Goal: Information Seeking & Learning: Learn about a topic

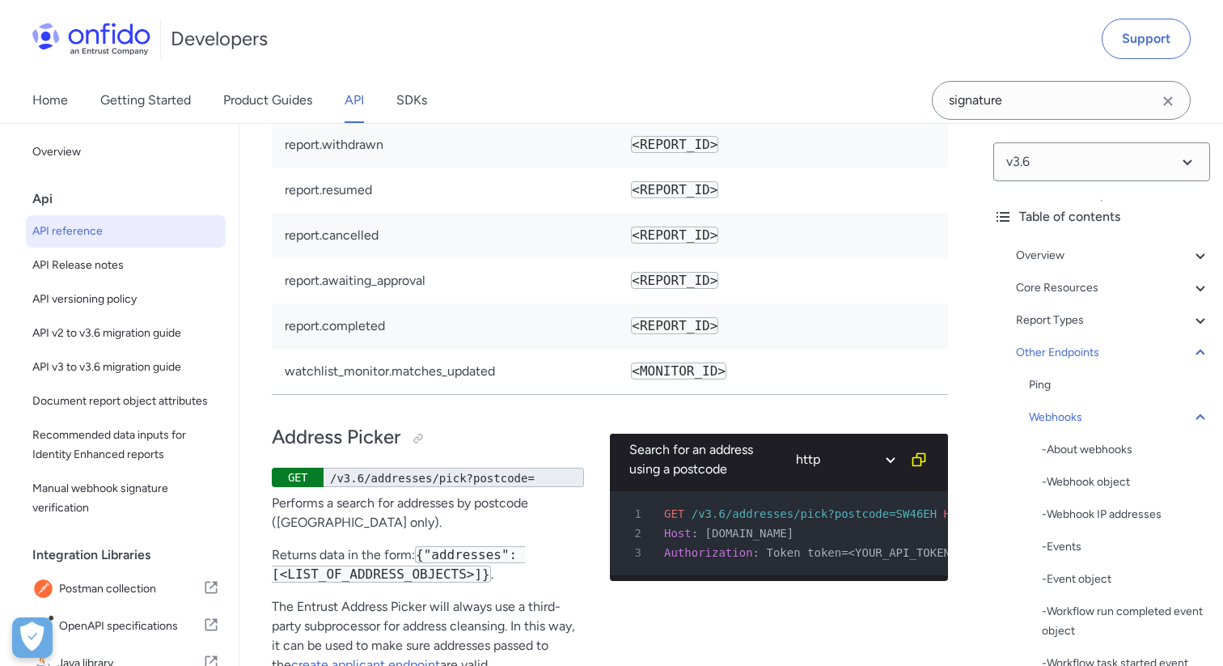
scroll to position [154310, 0]
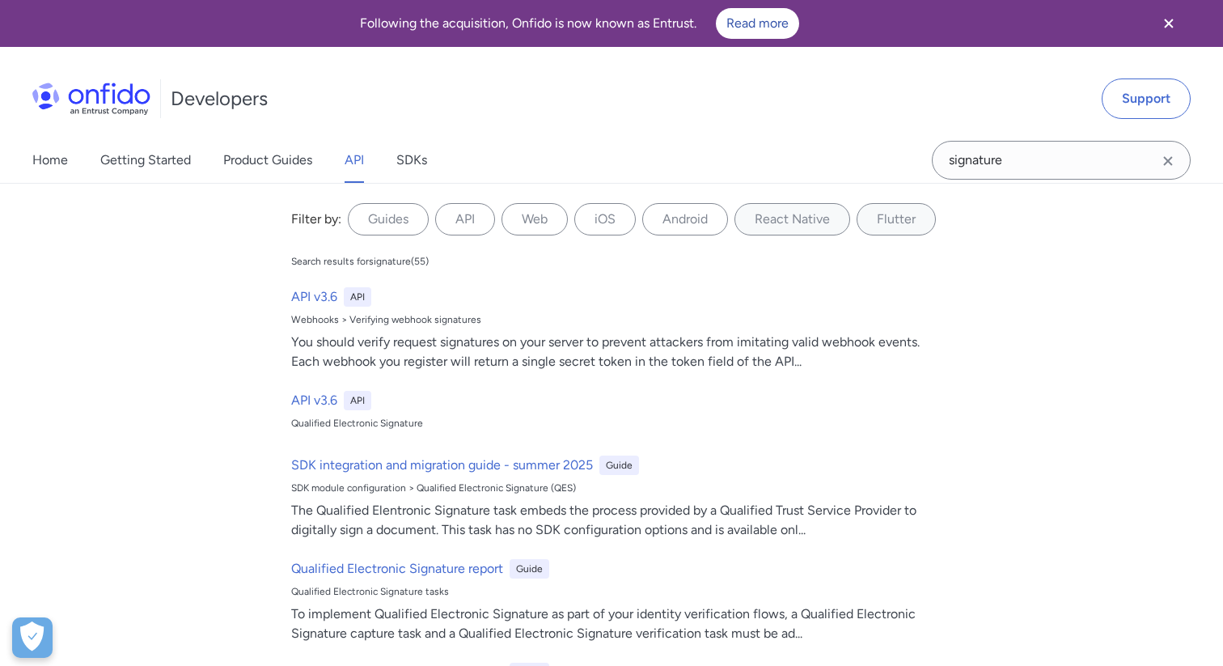
select select "http"
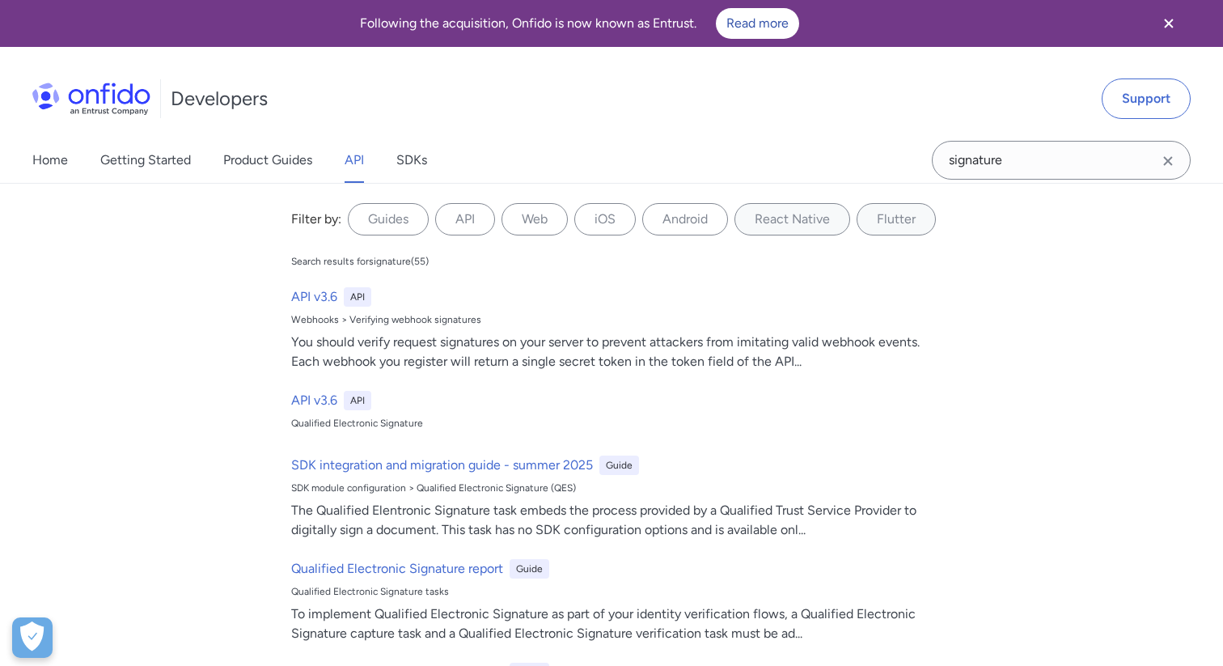
select select "http"
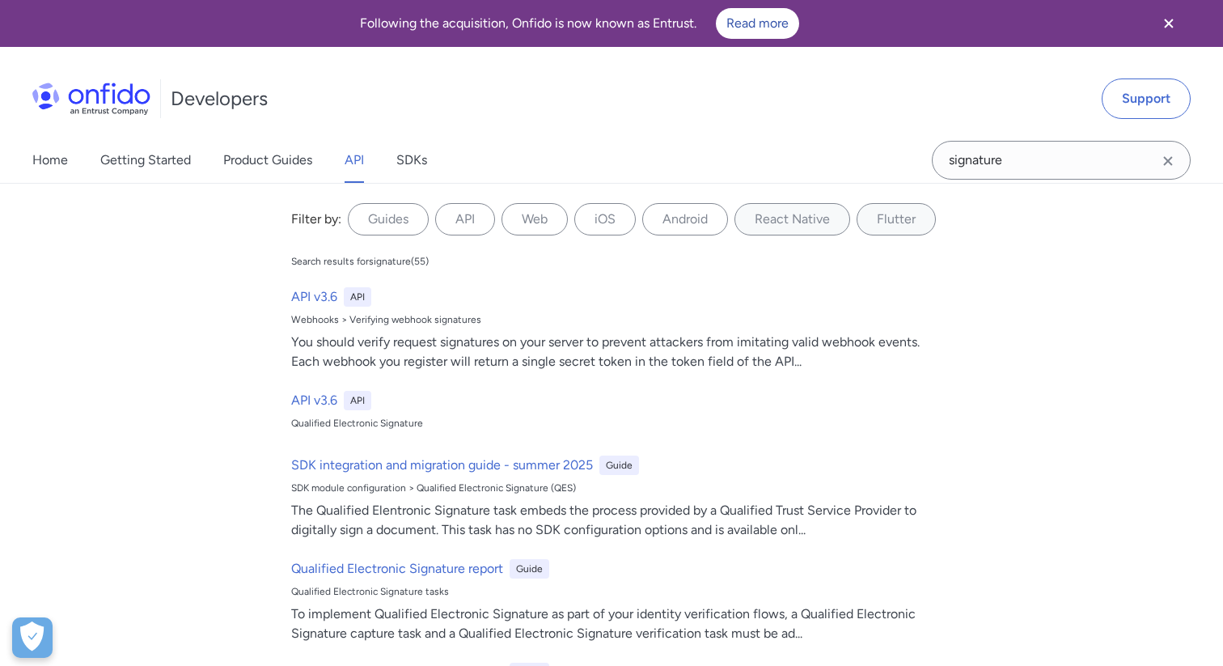
select select "http"
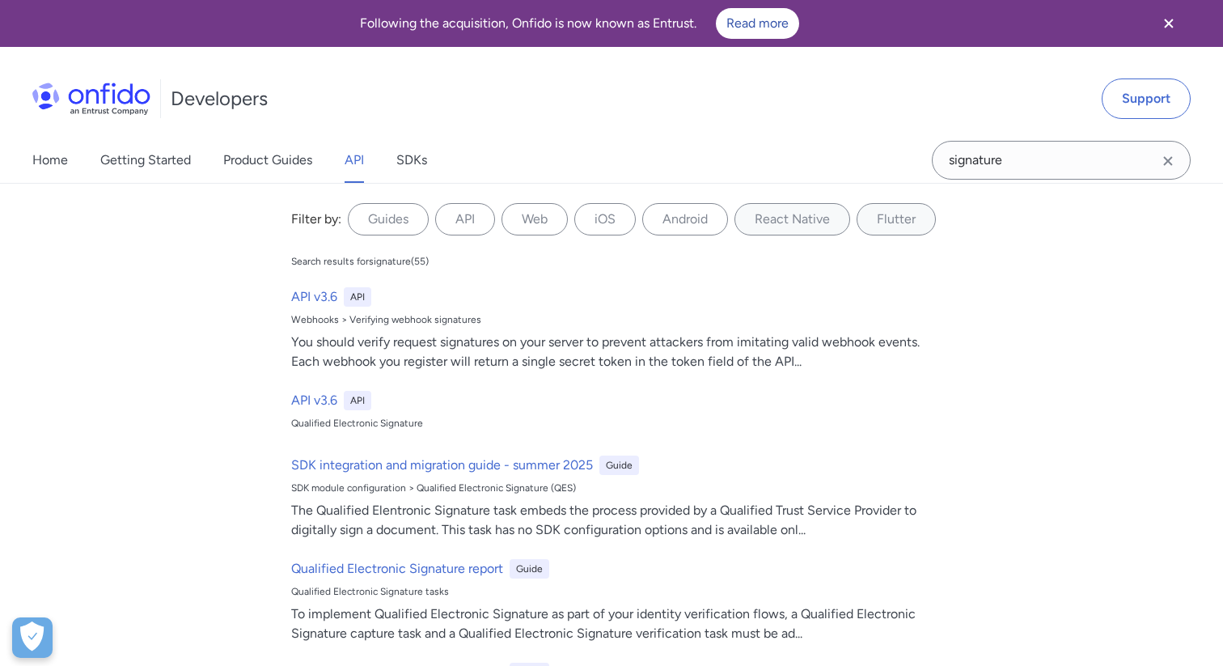
select select "http"
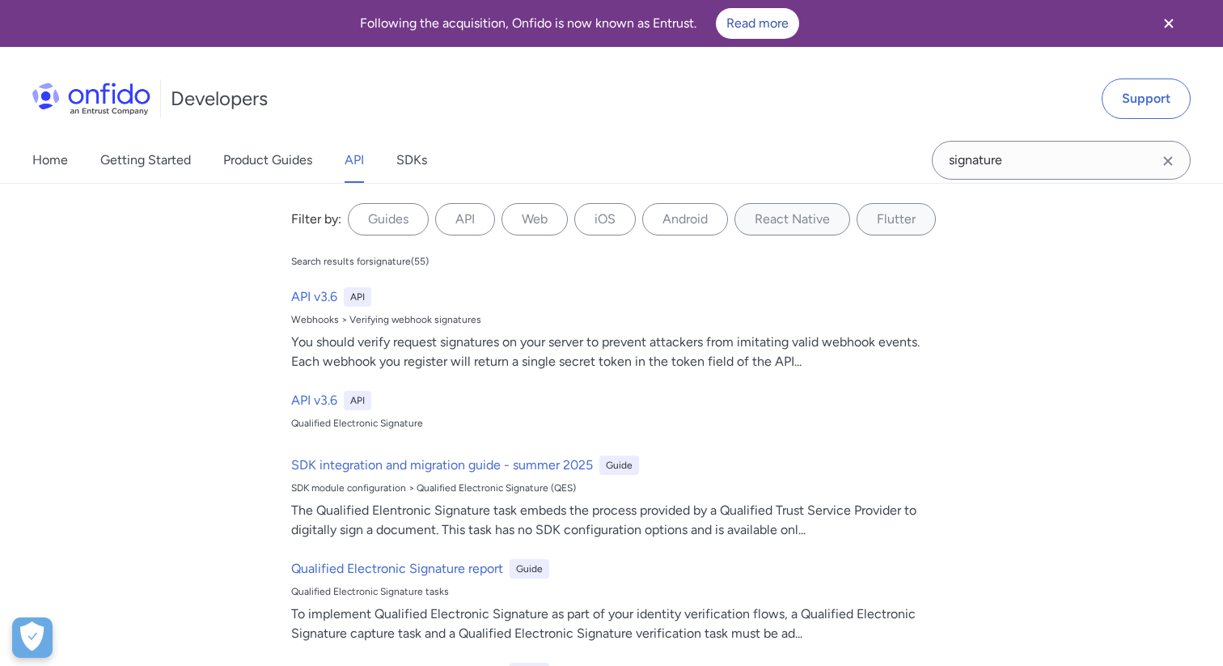
select select "http"
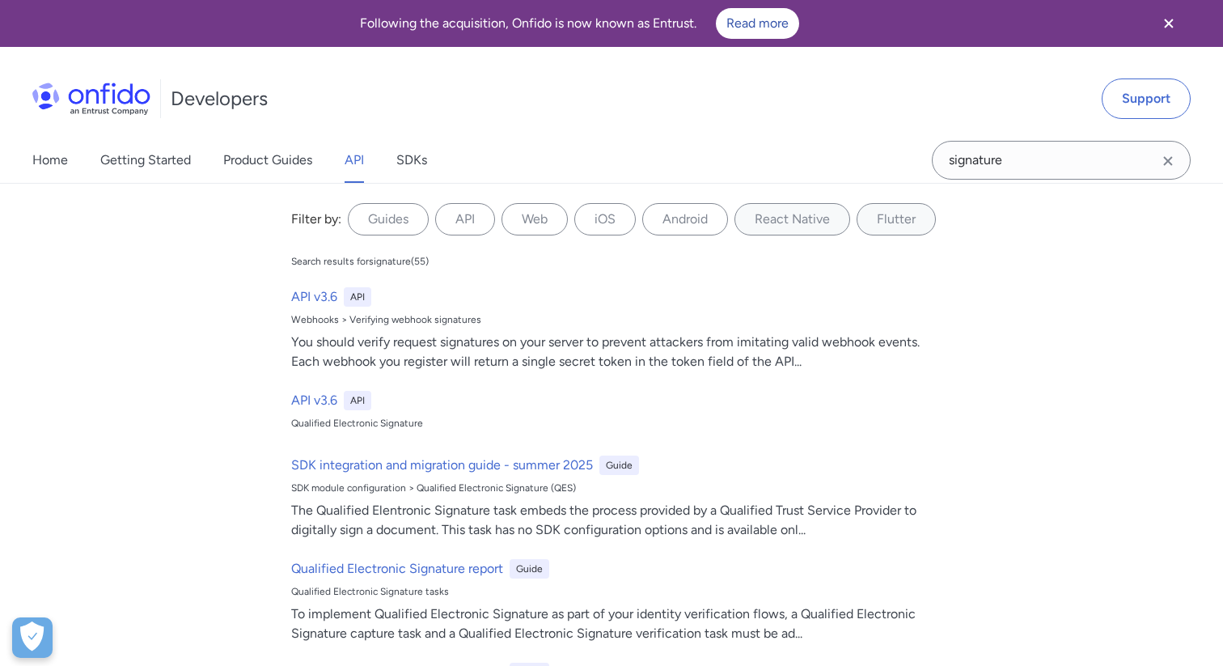
select select "http"
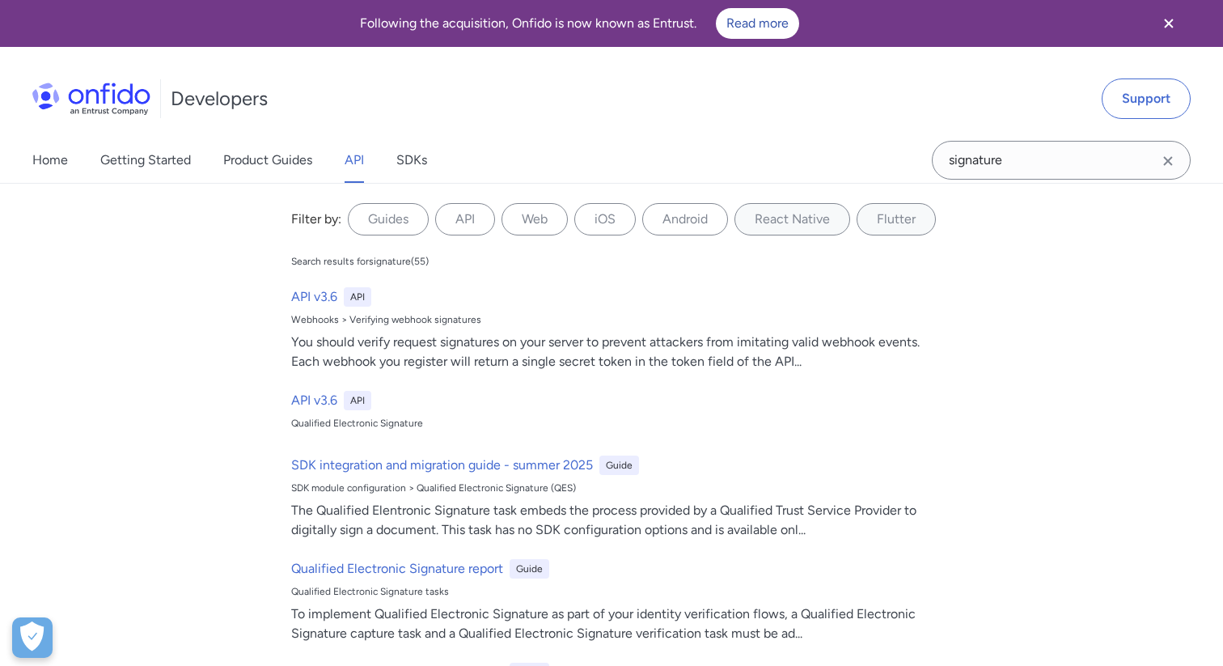
select select "http"
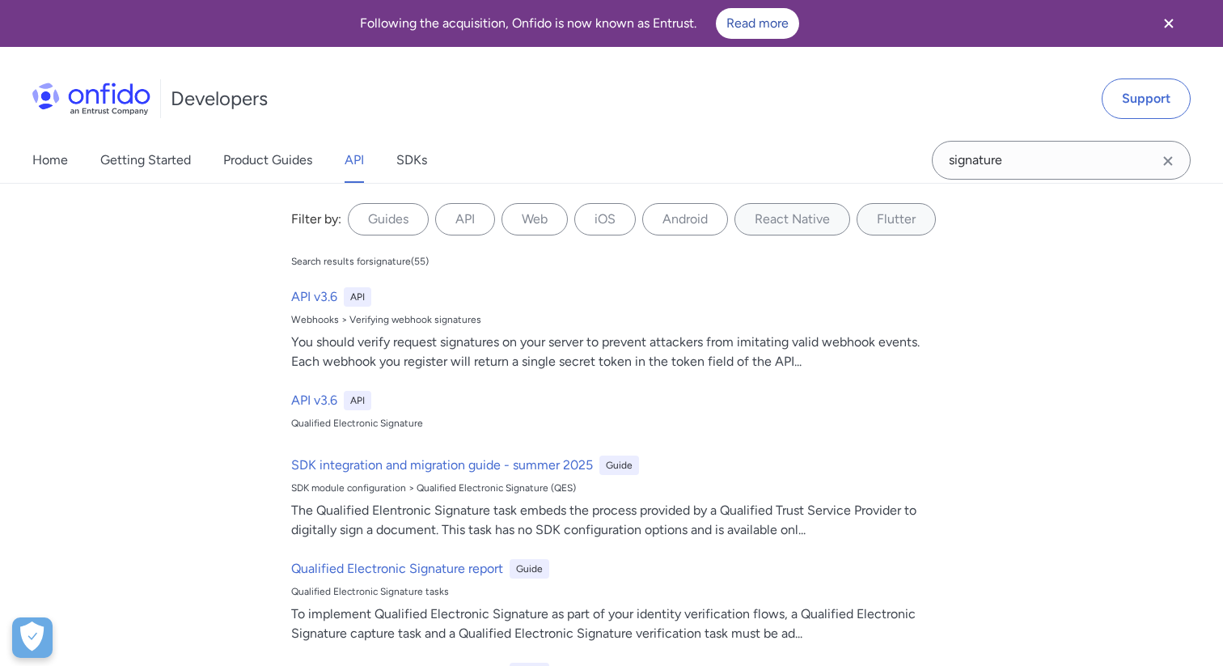
select select "http"
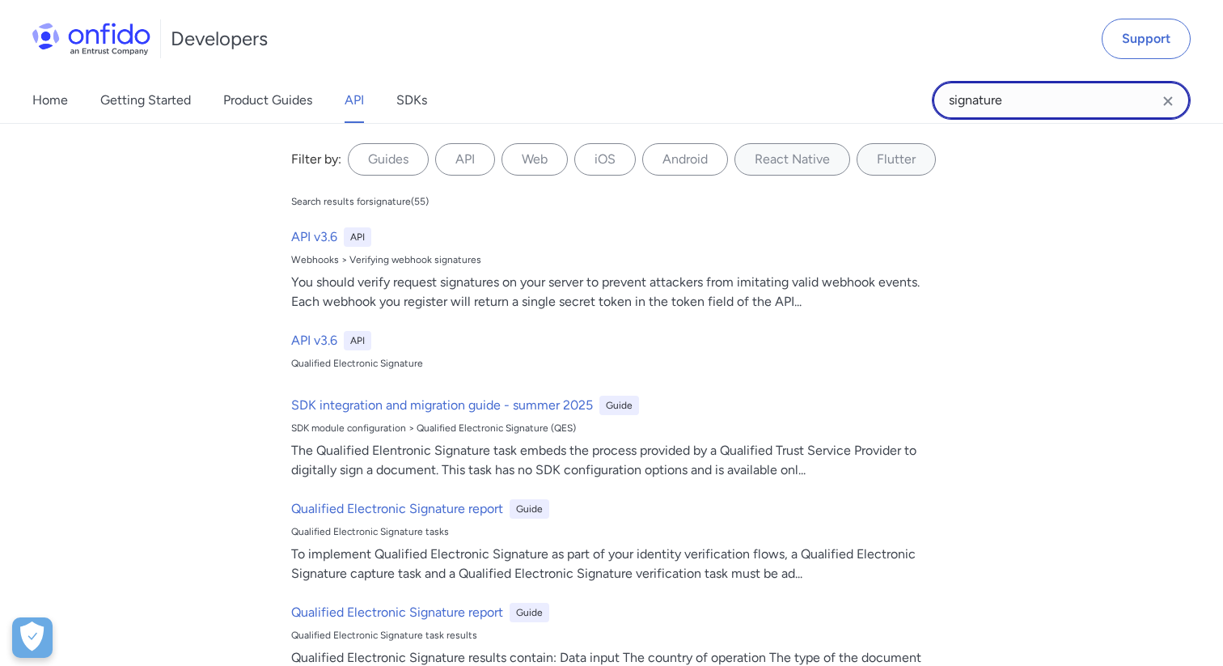
drag, startPoint x: 1016, startPoint y: 107, endPoint x: 895, endPoint y: 92, distance: 121.4
click at [901, 93] on div "Home Getting Started Product Guides API SDKs signature signature Filter by: Gui…" at bounding box center [611, 100] width 1223 height 45
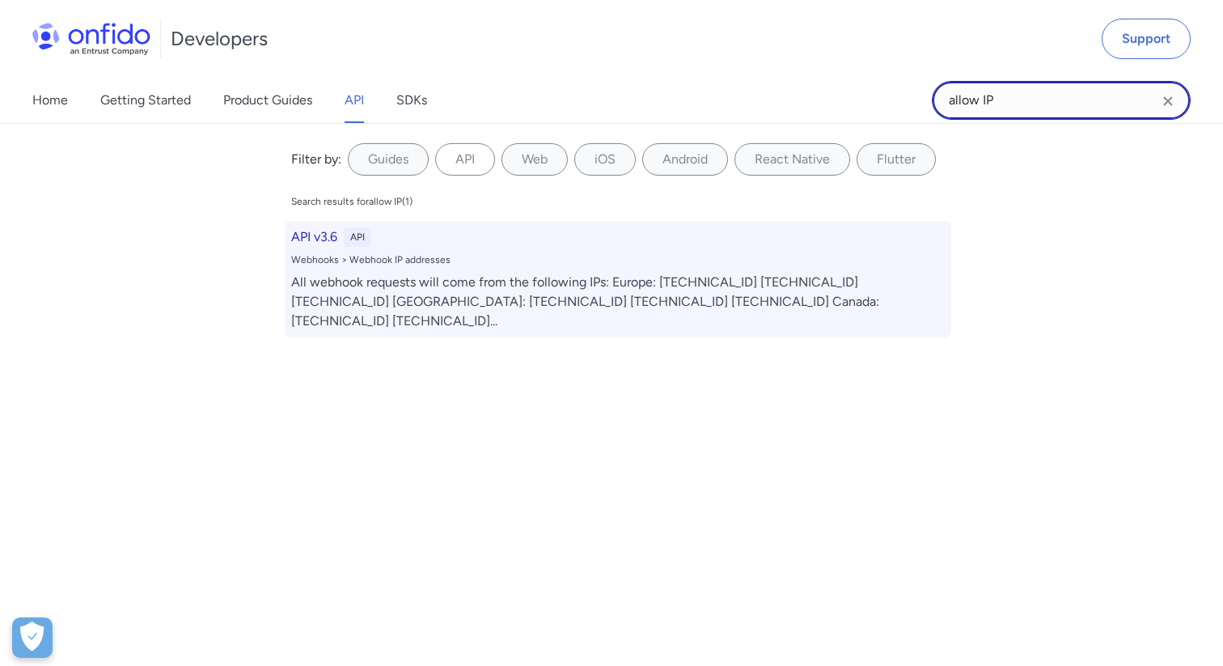
type input "allow IP"
click at [321, 235] on h6 "API v3.6" at bounding box center [314, 236] width 46 height 19
click at [316, 236] on h6 "API v3.6" at bounding box center [314, 236] width 46 height 19
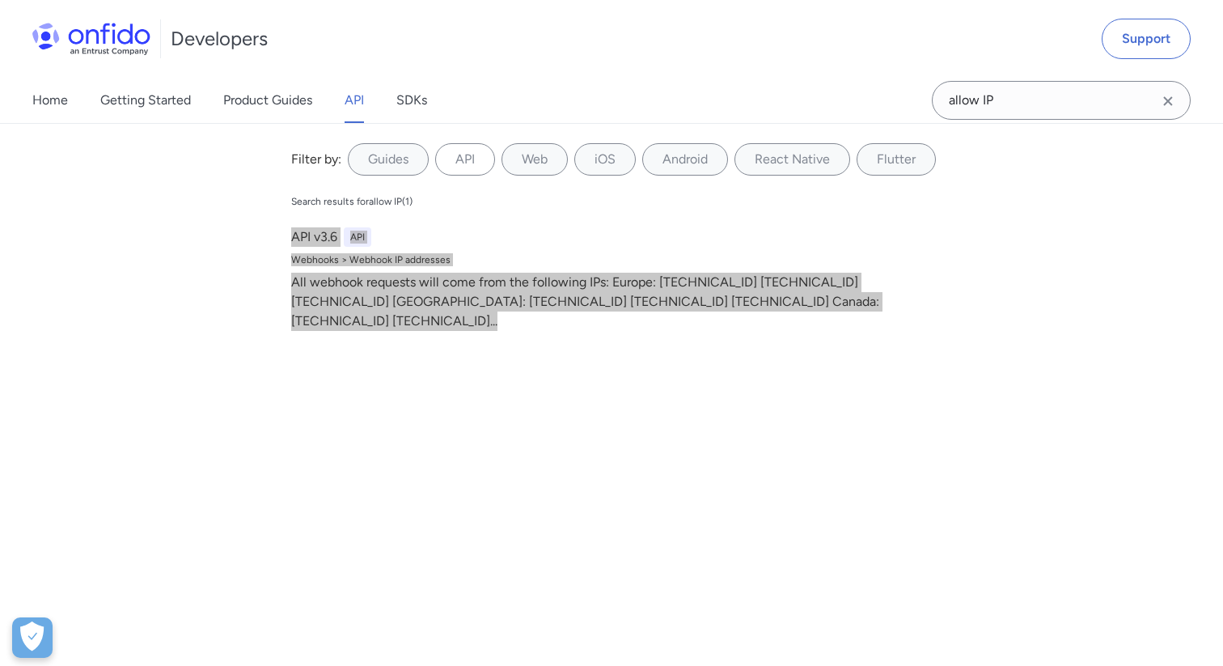
drag, startPoint x: 316, startPoint y: 236, endPoint x: 206, endPoint y: 9, distance: 252.5
click at [0, 0] on div "Developers Support Home Getting Started Product Guides API SDKs allow IP allow …" at bounding box center [611, 62] width 1223 height 124
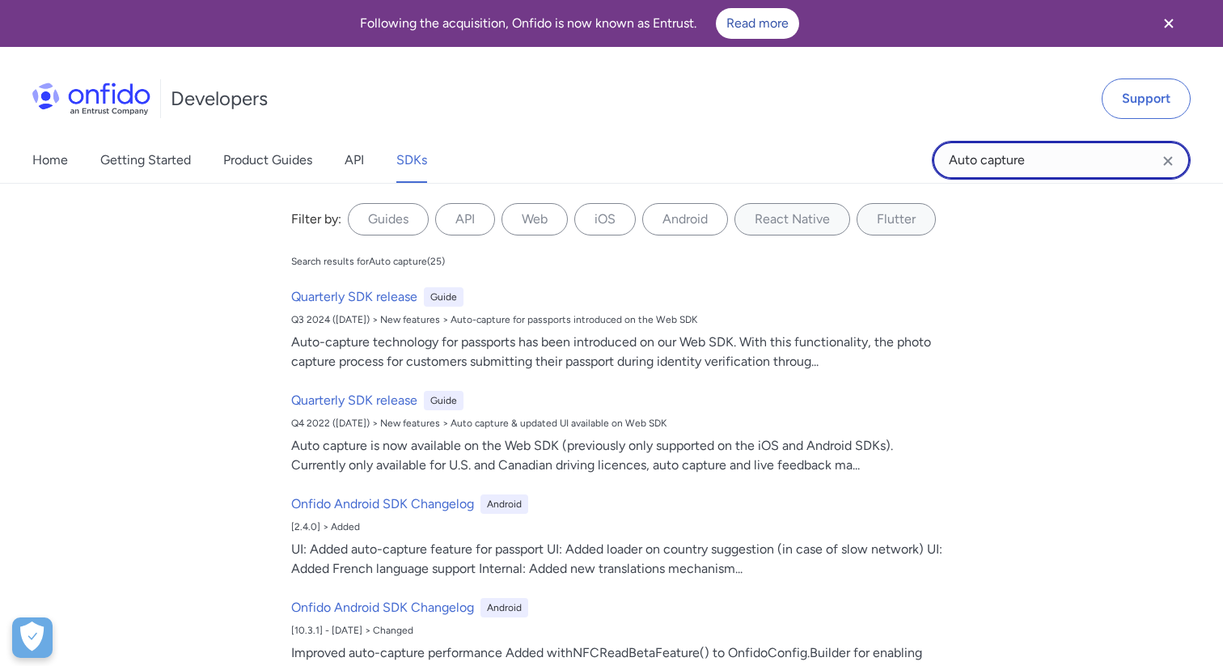
click at [1039, 168] on input "Auto capture" at bounding box center [1061, 160] width 259 height 39
type input "A"
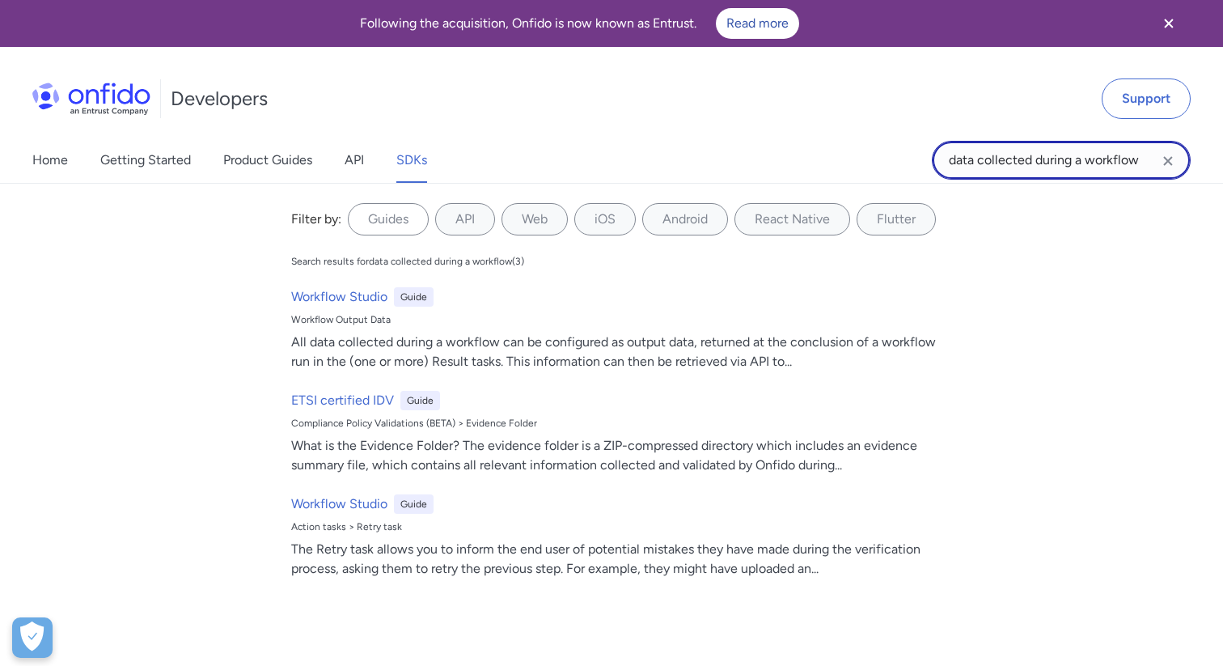
type input "data collected during a workflow"
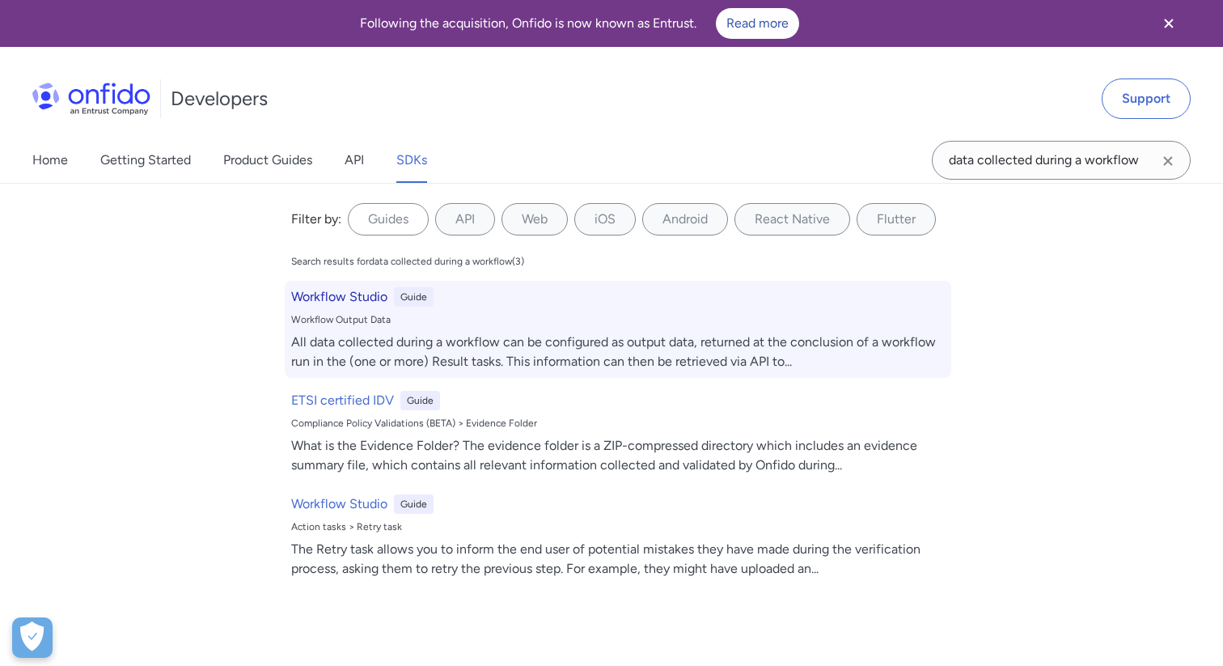
click at [332, 295] on h6 "Workflow Studio" at bounding box center [339, 296] width 96 height 19
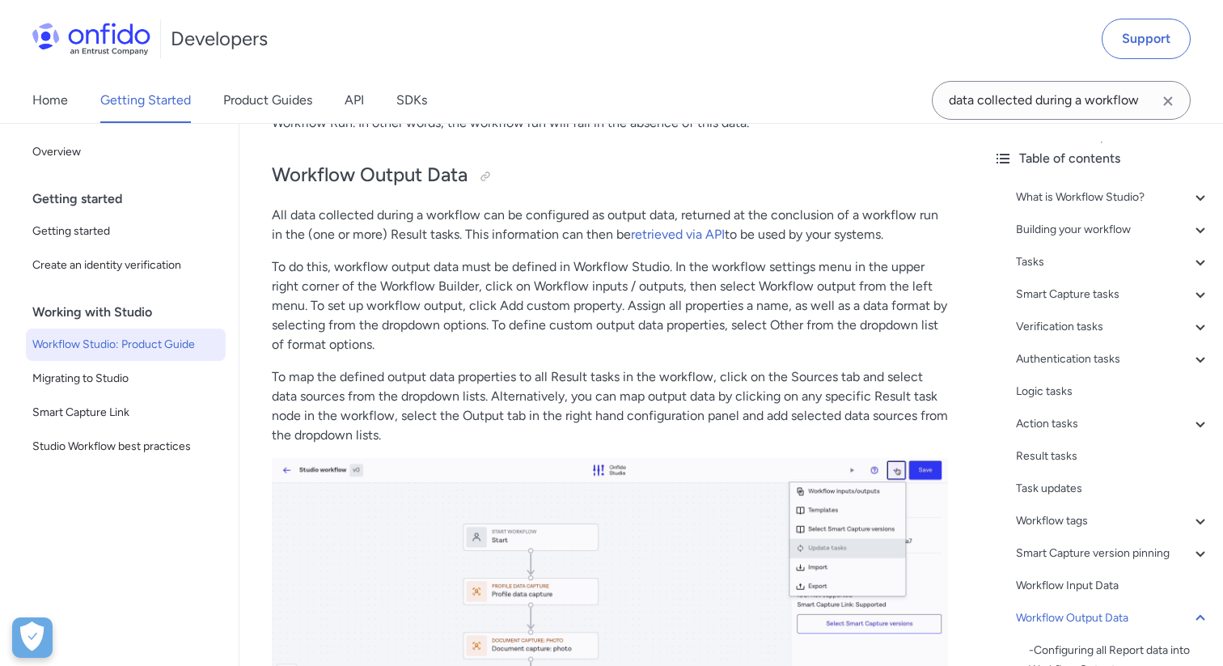
drag, startPoint x: 273, startPoint y: 220, endPoint x: 899, endPoint y: 251, distance: 626.7
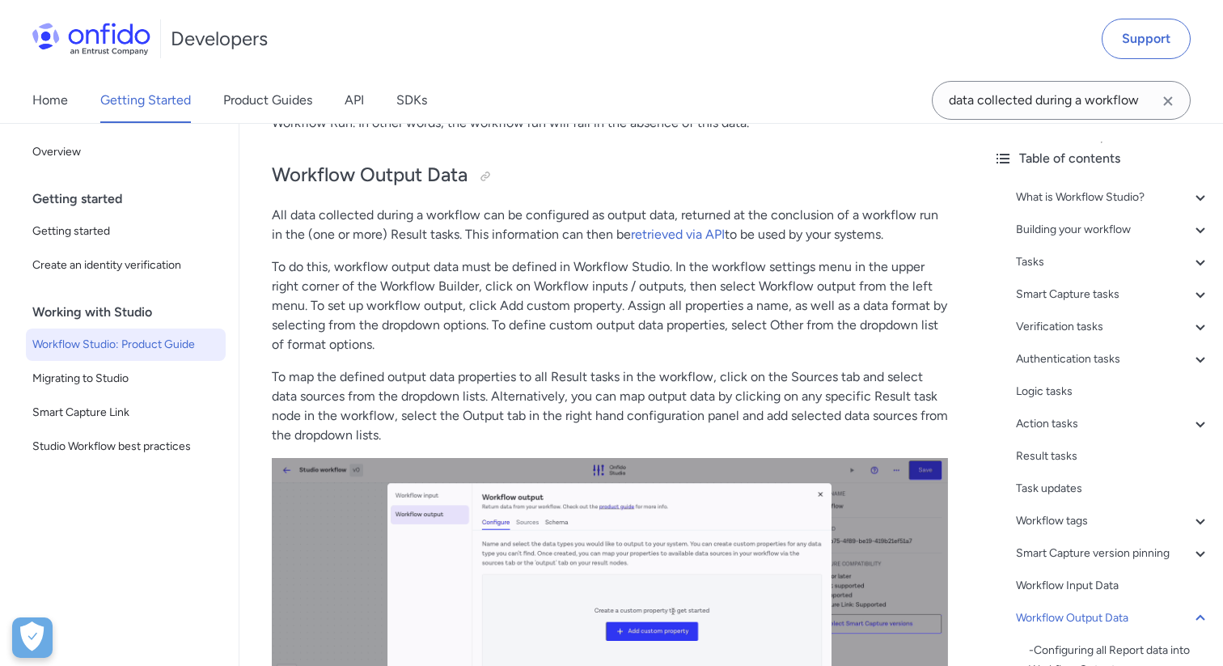
click at [899, 244] on p "All data collected during a workflow can be configured as output data, returned…" at bounding box center [610, 224] width 676 height 39
copy p "All data collected during a workflow can be configured as output data, returned…"
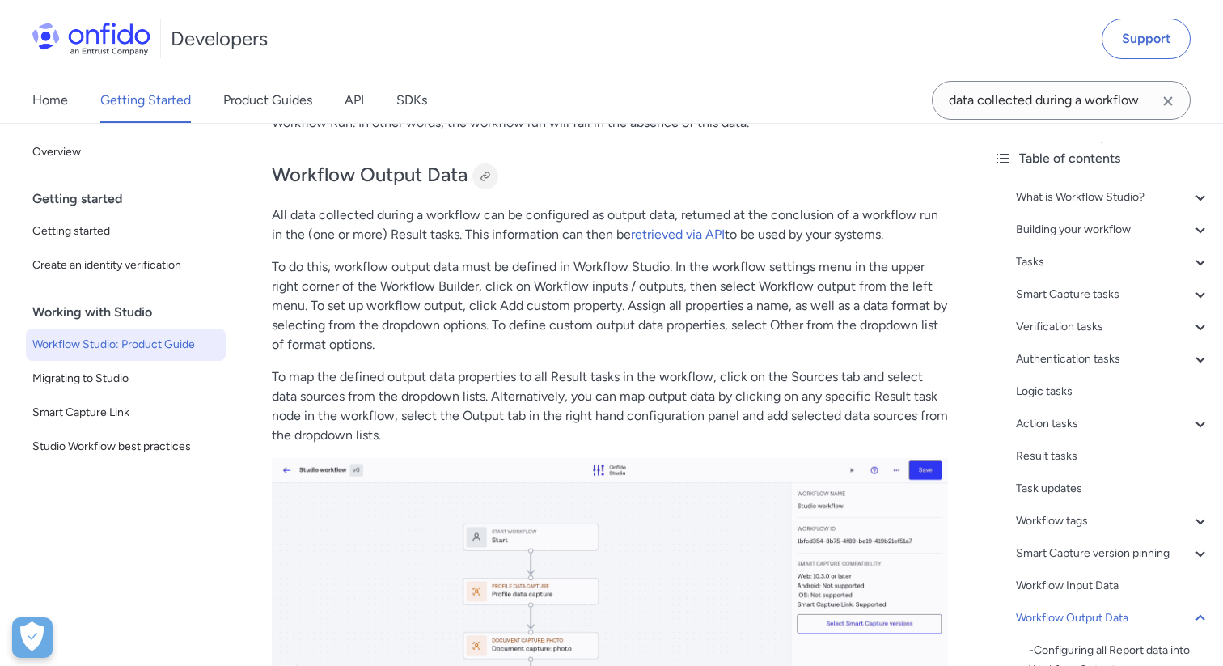
click at [491, 183] on div at bounding box center [485, 176] width 13 height 13
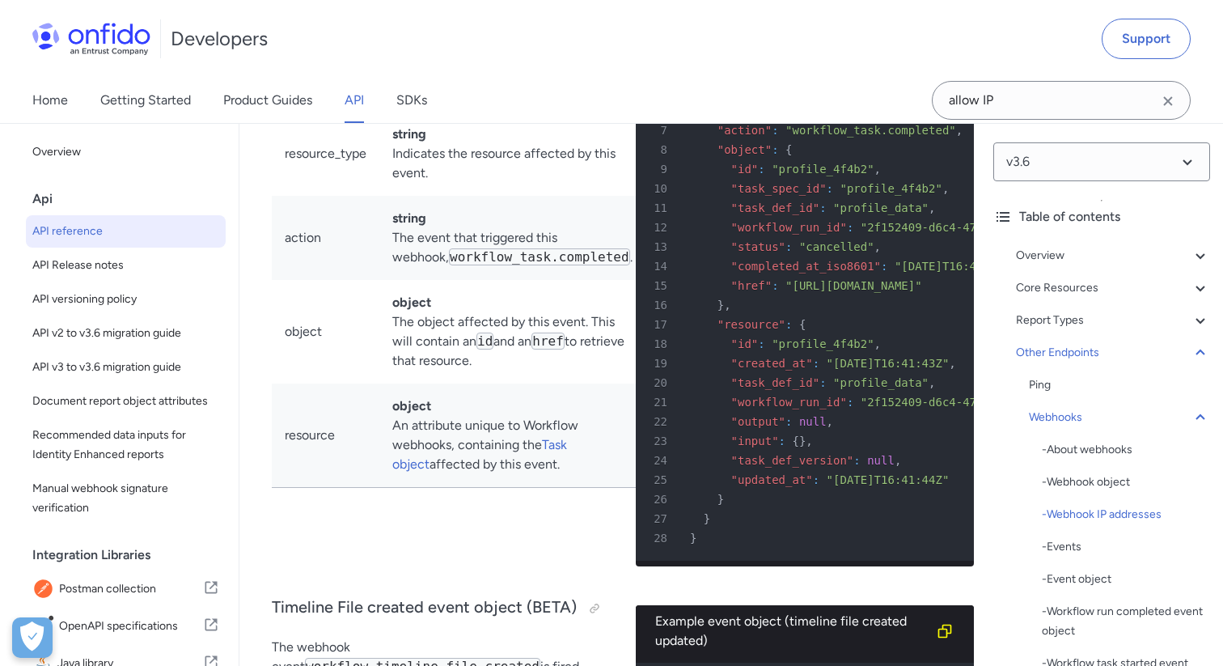
scroll to position [146193, 0]
